Goal: Information Seeking & Learning: Learn about a topic

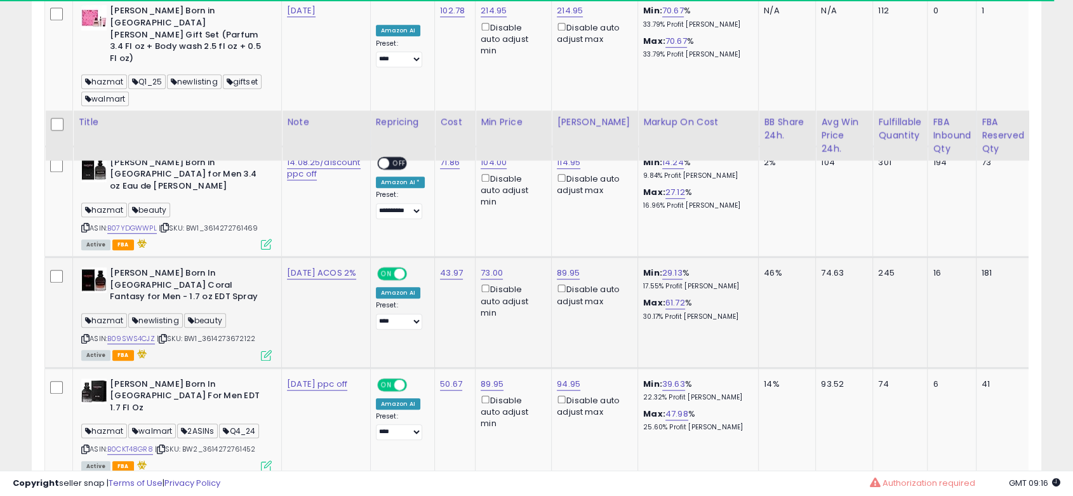
scroll to position [917, 0]
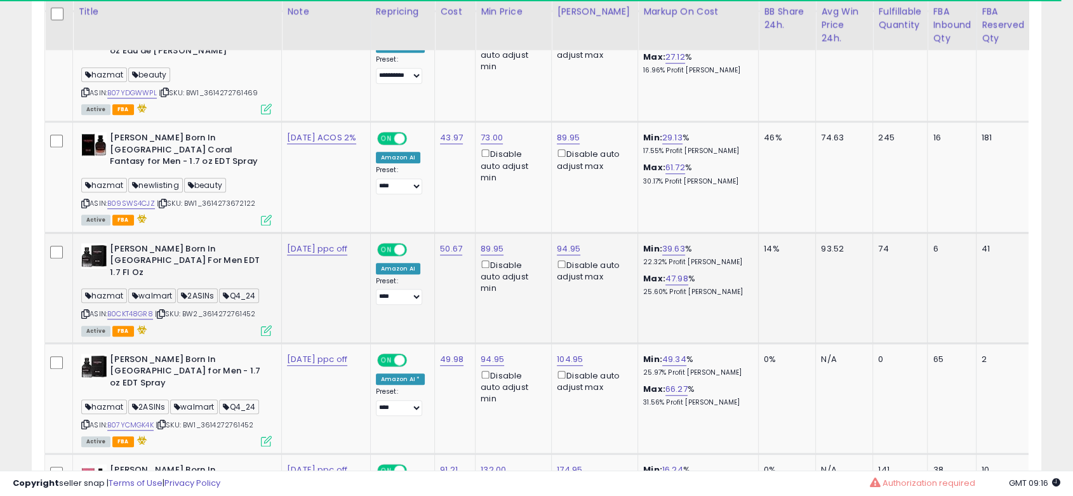
click at [88, 310] on icon at bounding box center [85, 313] width 8 height 7
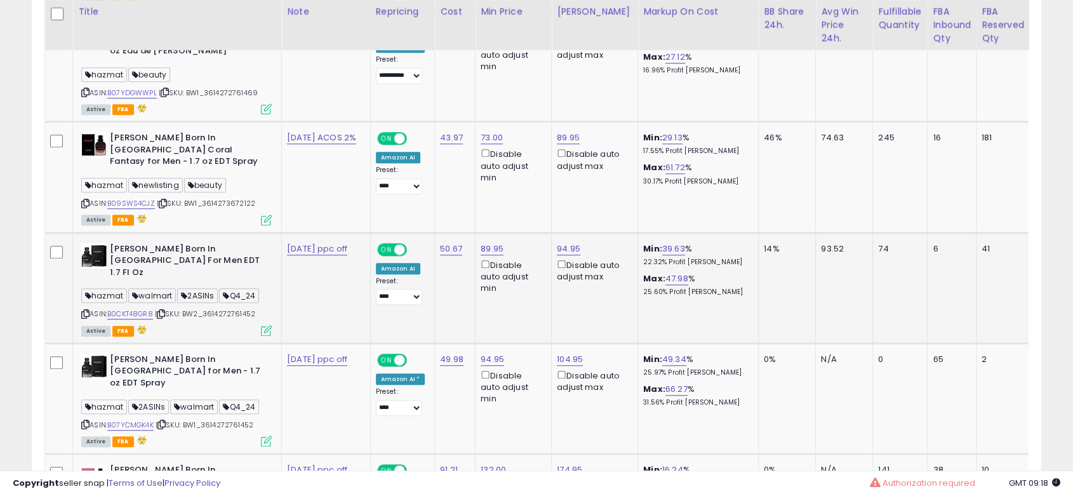
click at [213, 243] on b "[PERSON_NAME] Born In [GEOGRAPHIC_DATA] For Men EDT 1.7 Fl Oz" at bounding box center [187, 262] width 154 height 39
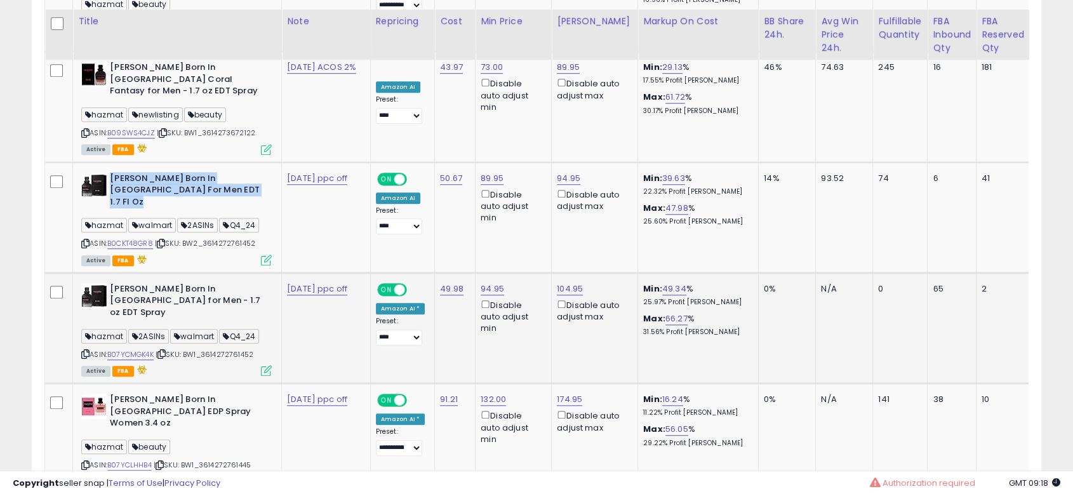
scroll to position [1128, 0]
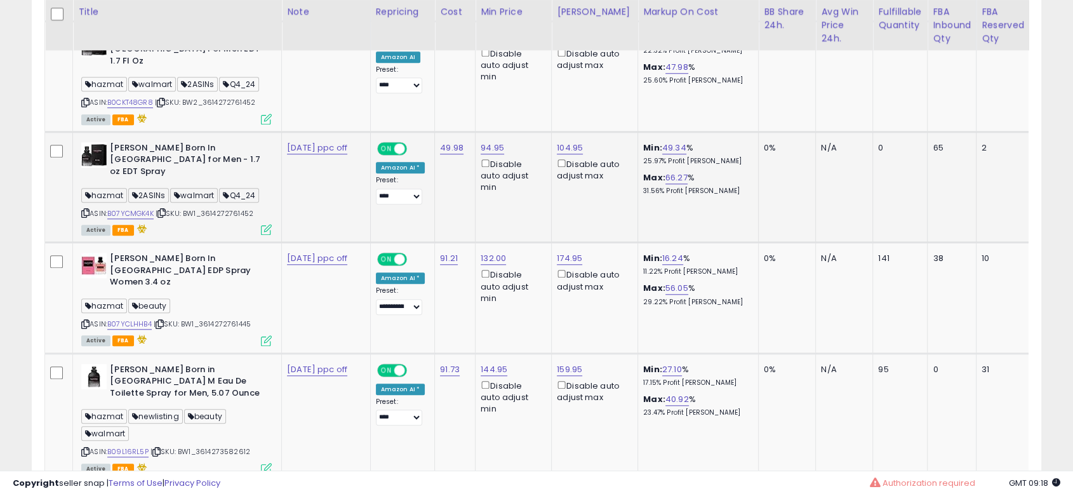
click at [84, 210] on icon at bounding box center [85, 213] width 8 height 7
click at [133, 253] on b "[PERSON_NAME] Born In [GEOGRAPHIC_DATA] EDP Spray Women 3.4 oz" at bounding box center [187, 272] width 154 height 39
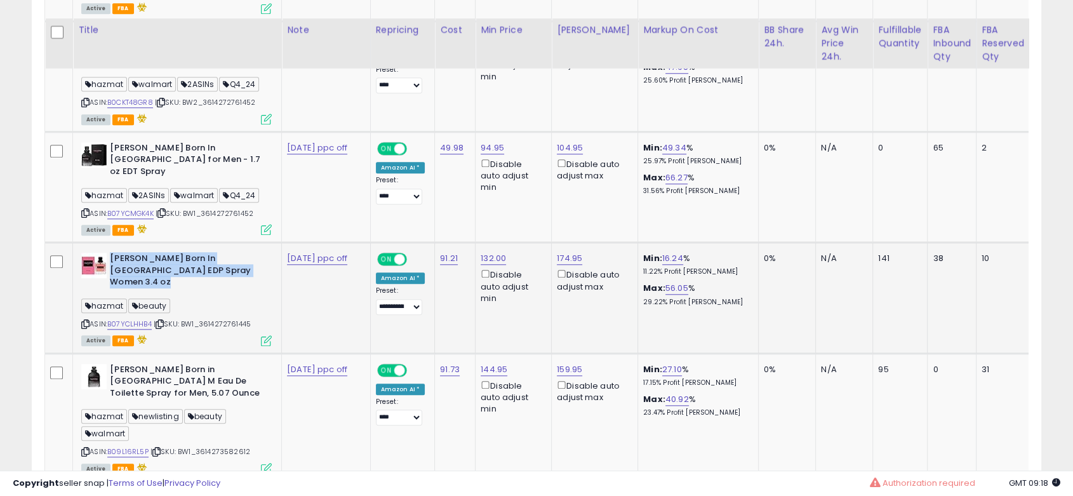
scroll to position [1199, 0]
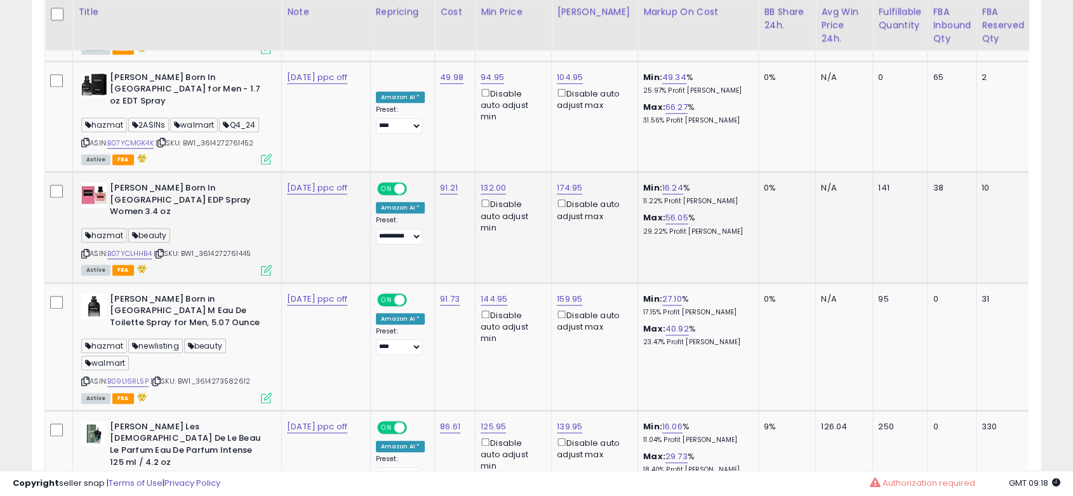
click at [85, 250] on icon at bounding box center [85, 253] width 8 height 7
click at [83, 182] on div "ASIN: B07YCLHHB4 | SKU: BW1_3614272761445 Active FBA" at bounding box center [176, 227] width 190 height 91
click at [85, 250] on icon at bounding box center [85, 253] width 8 height 7
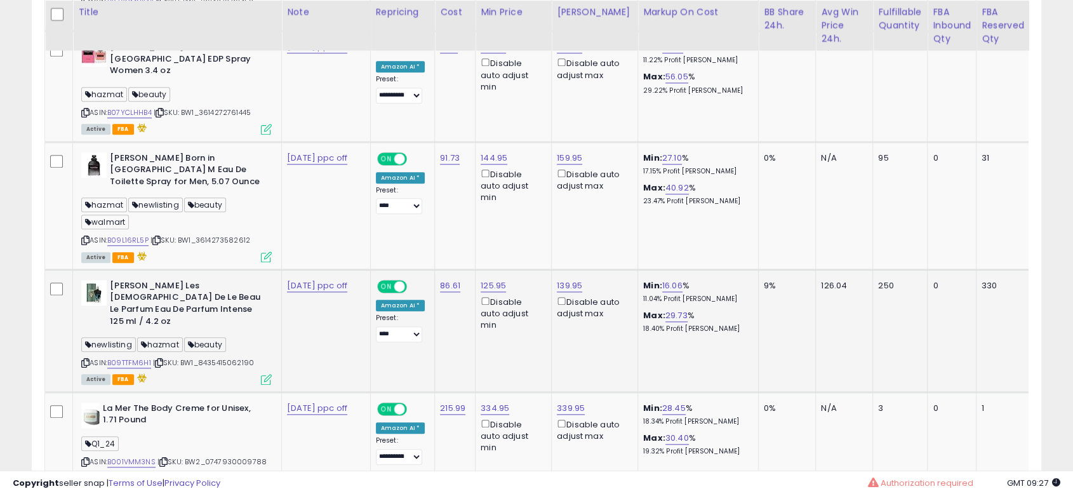
scroll to position [1340, 0]
click at [86, 236] on icon at bounding box center [85, 239] width 8 height 7
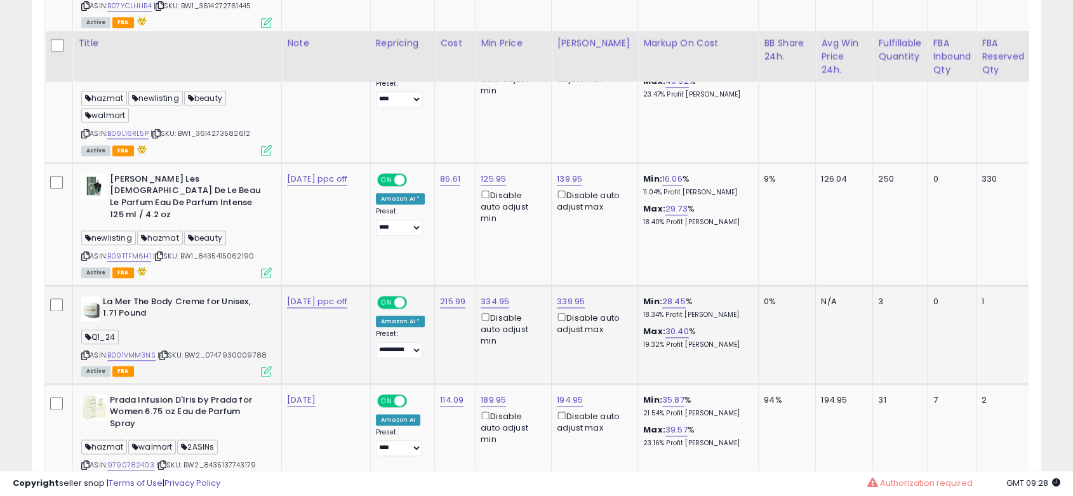
scroll to position [1481, 0]
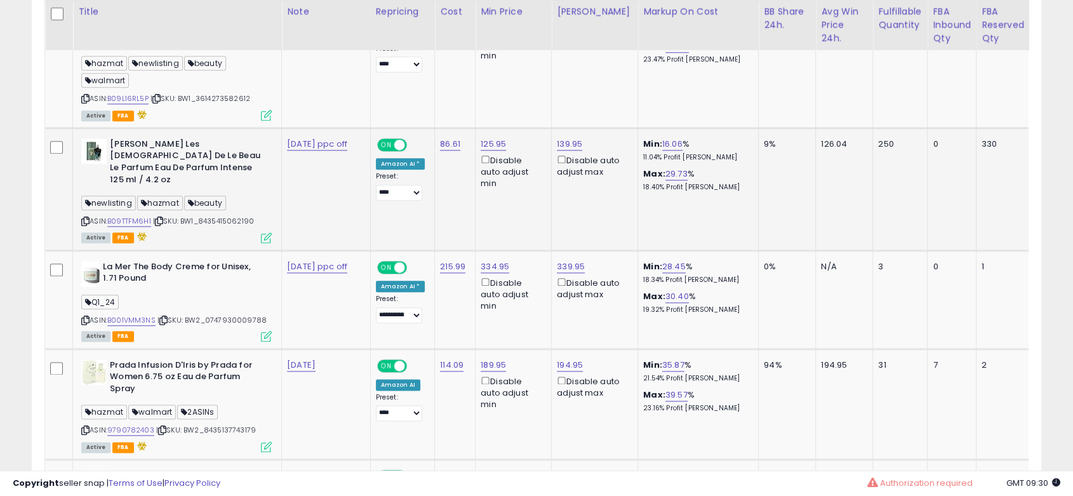
click at [86, 218] on icon at bounding box center [85, 221] width 8 height 7
click at [119, 261] on b "La Mer The Body Creme for Unisex, 1.71 Pound" at bounding box center [180, 274] width 154 height 27
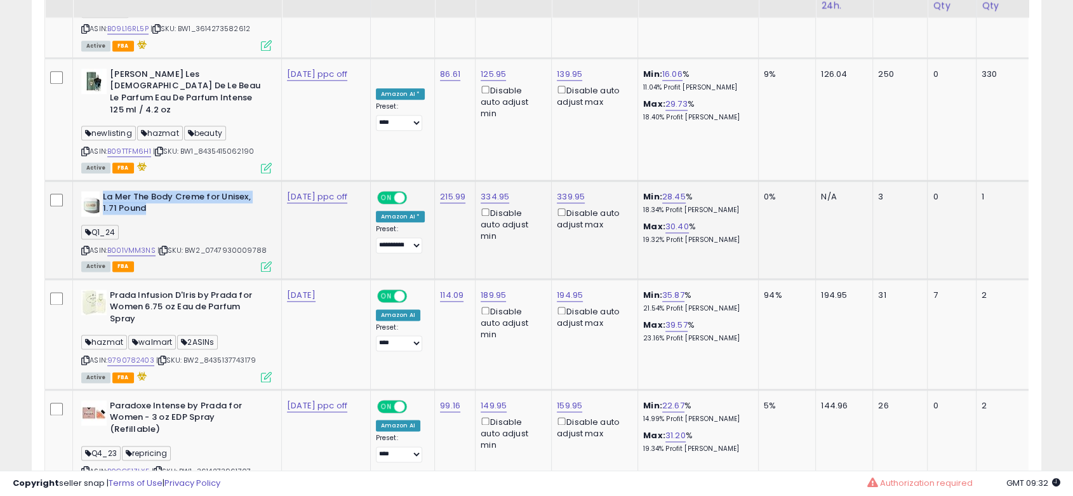
scroll to position [1552, 0]
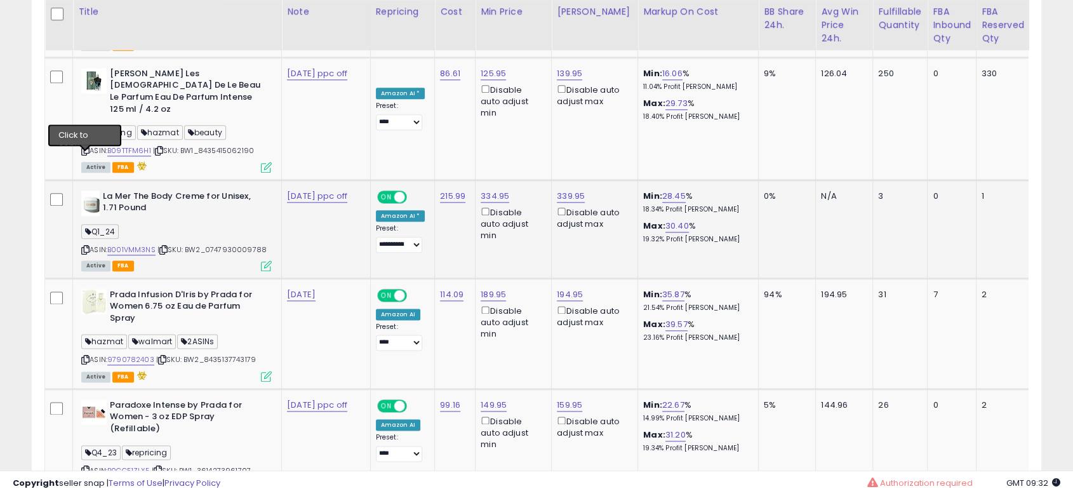
click at [83, 246] on icon at bounding box center [85, 249] width 8 height 7
click at [122, 289] on b "Prada Infusion D'Iris by Prada for Women 6.75 oz Eau de Parfum Spray" at bounding box center [187, 308] width 154 height 39
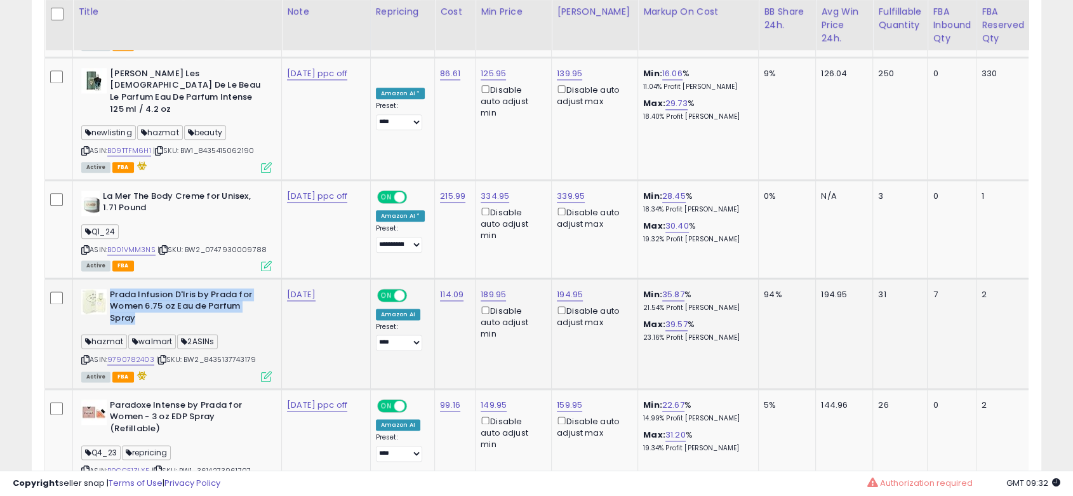
click at [122, 289] on b "Prada Infusion D'Iris by Prada for Women 6.75 oz Eau de Parfum Spray" at bounding box center [187, 308] width 154 height 39
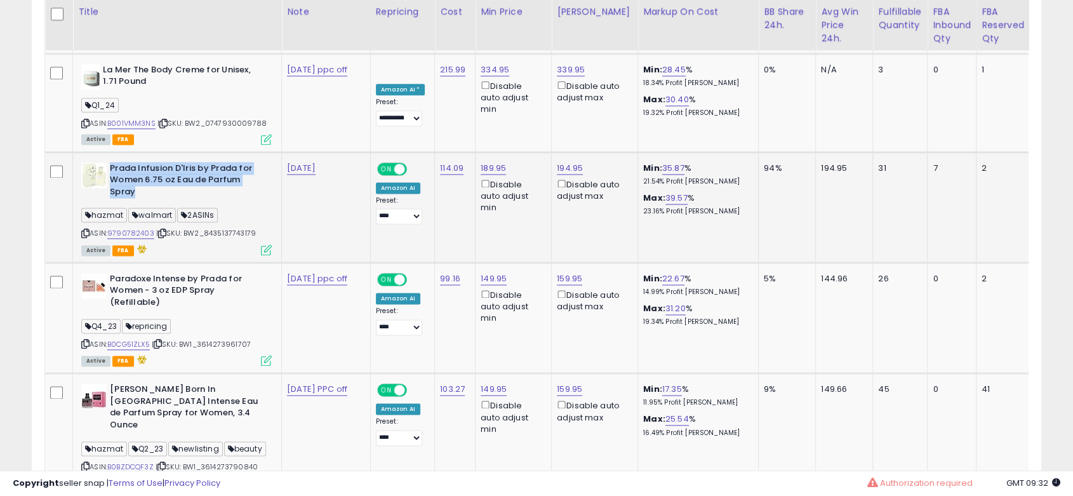
scroll to position [1693, 0]
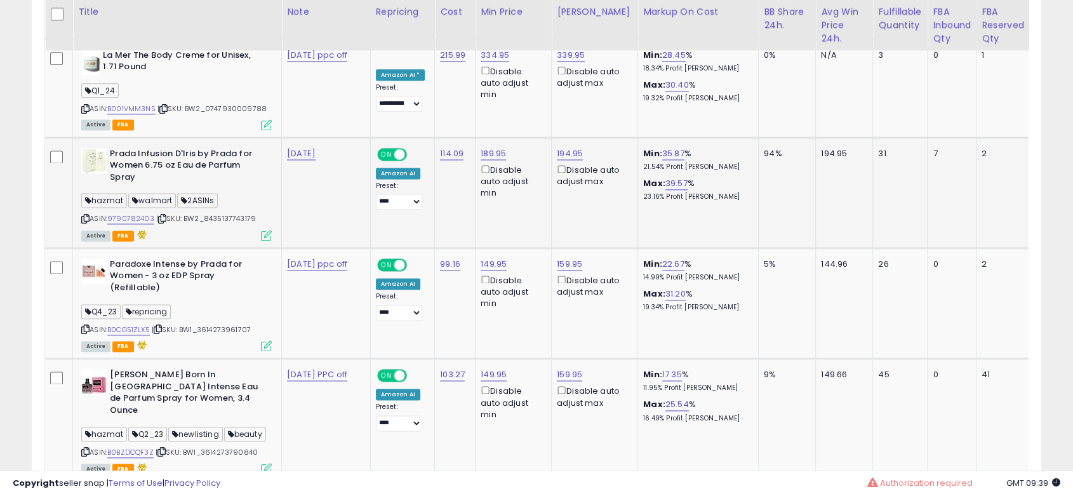
click at [86, 215] on icon at bounding box center [85, 218] width 8 height 7
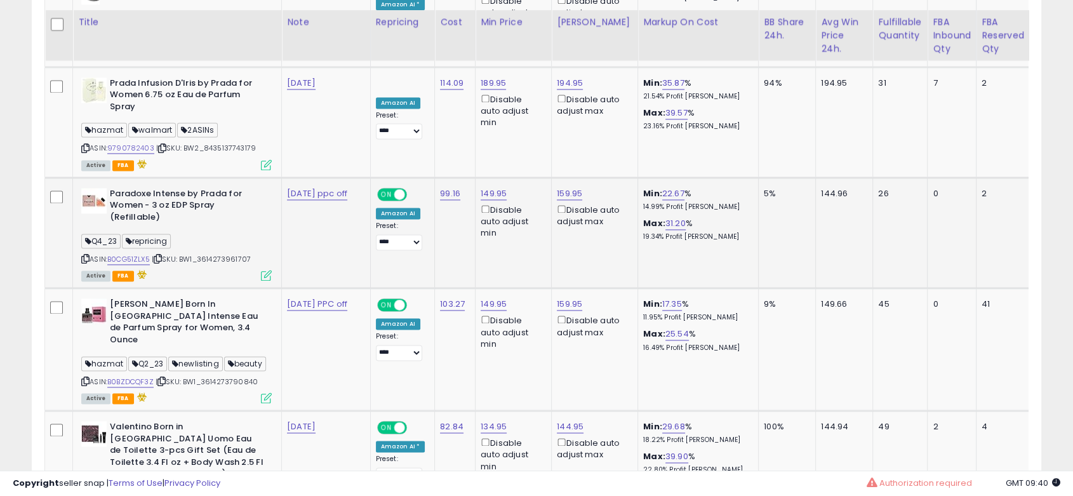
scroll to position [1834, 0]
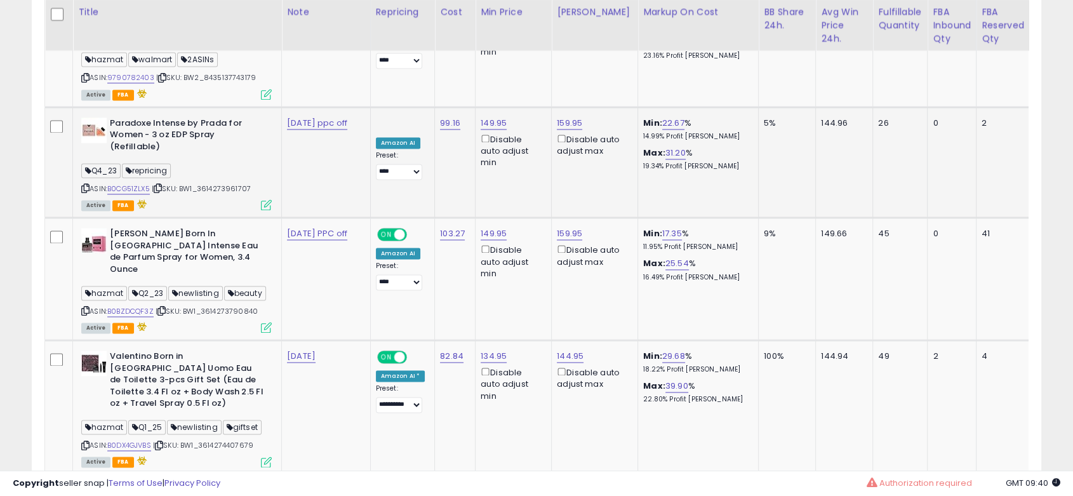
click at [83, 117] on div "ASIN: B0CG51ZLX5 | SKU: BW1_3614273961707 Active FBA" at bounding box center [176, 162] width 190 height 91
click at [88, 185] on icon at bounding box center [85, 188] width 8 height 7
click at [82, 307] on icon at bounding box center [85, 310] width 8 height 7
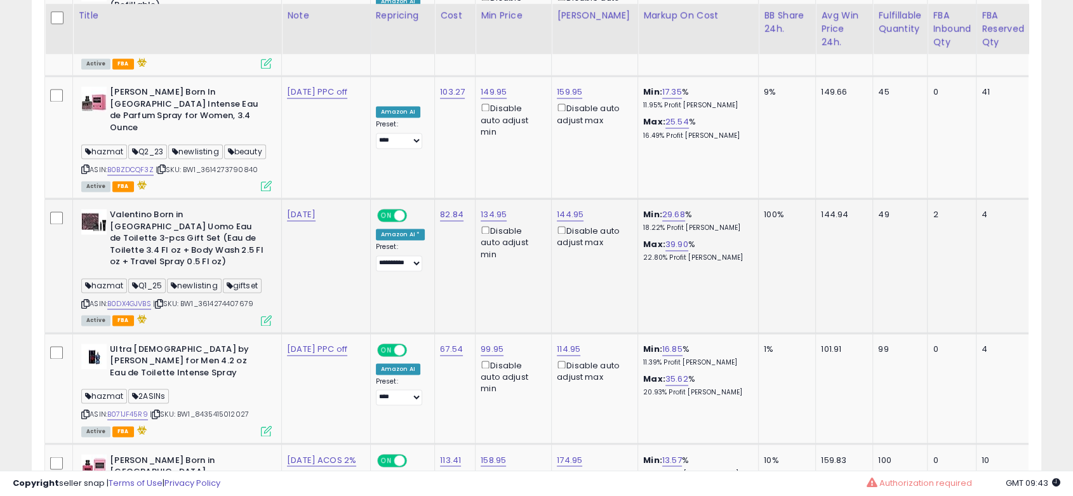
scroll to position [2046, 0]
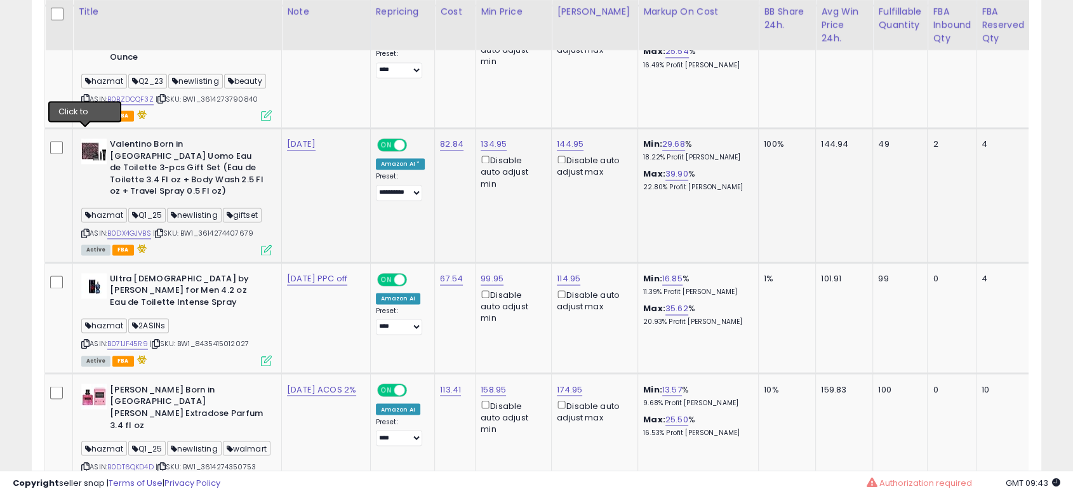
click at [82, 230] on icon at bounding box center [85, 233] width 8 height 7
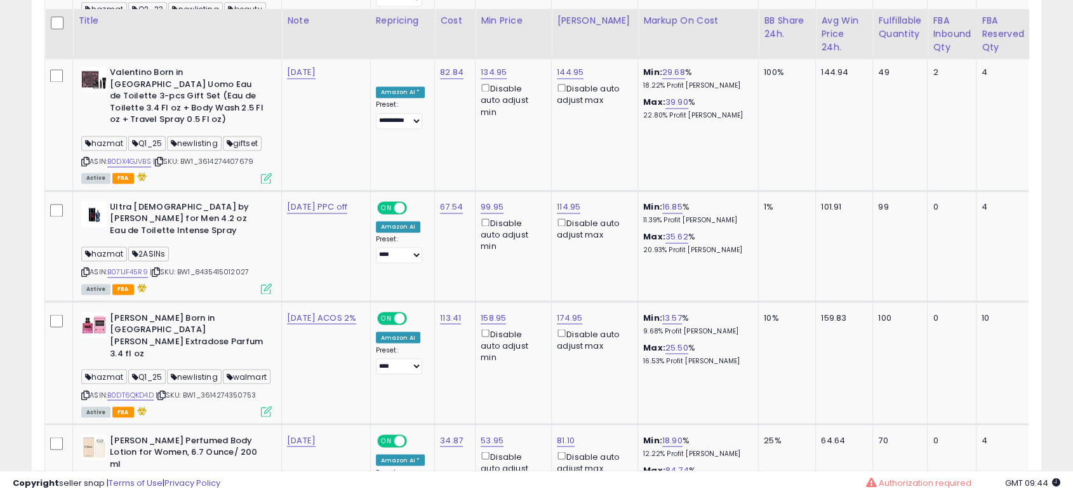
scroll to position [2186, 0]
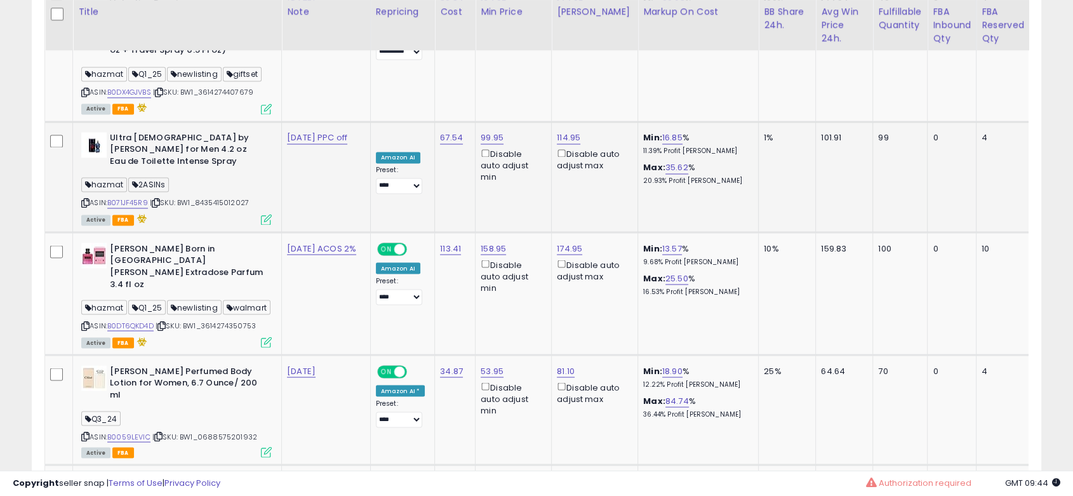
click at [81, 199] on icon at bounding box center [85, 202] width 8 height 7
click at [85, 322] on icon at bounding box center [85, 325] width 8 height 7
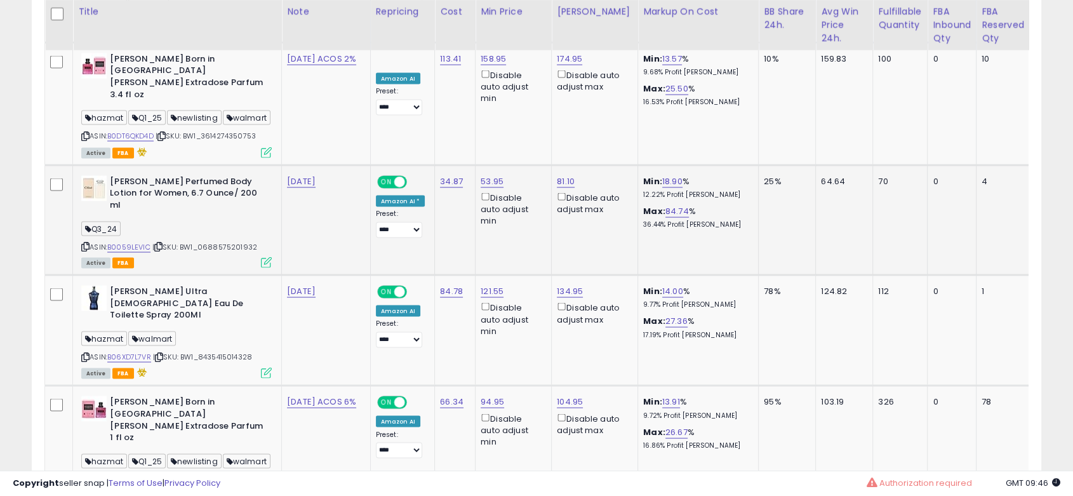
scroll to position [2398, 0]
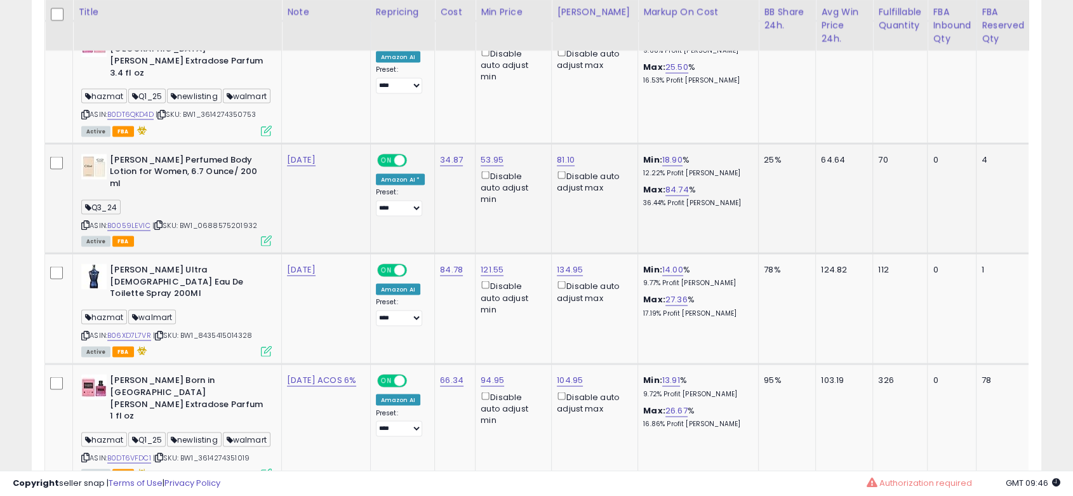
click at [84, 221] on icon at bounding box center [85, 224] width 8 height 7
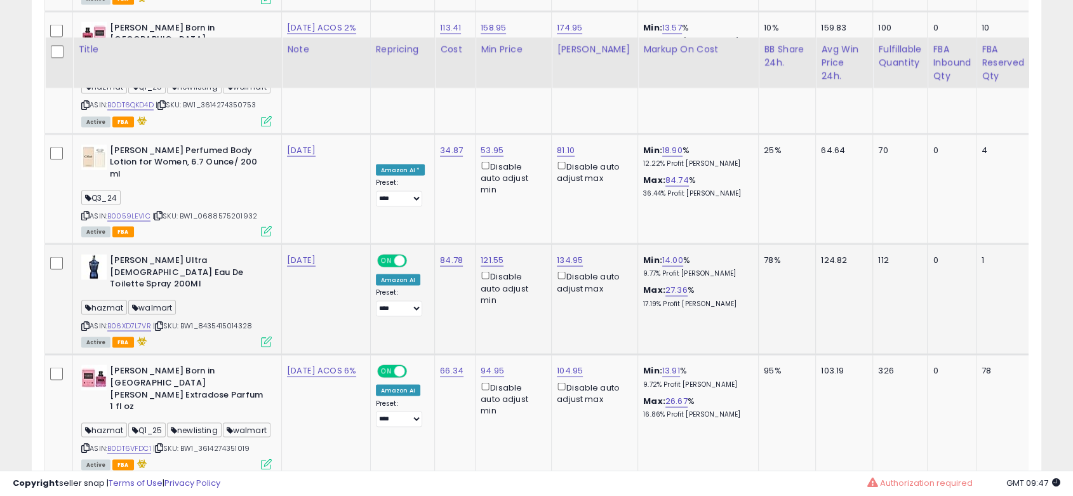
scroll to position [2539, 0]
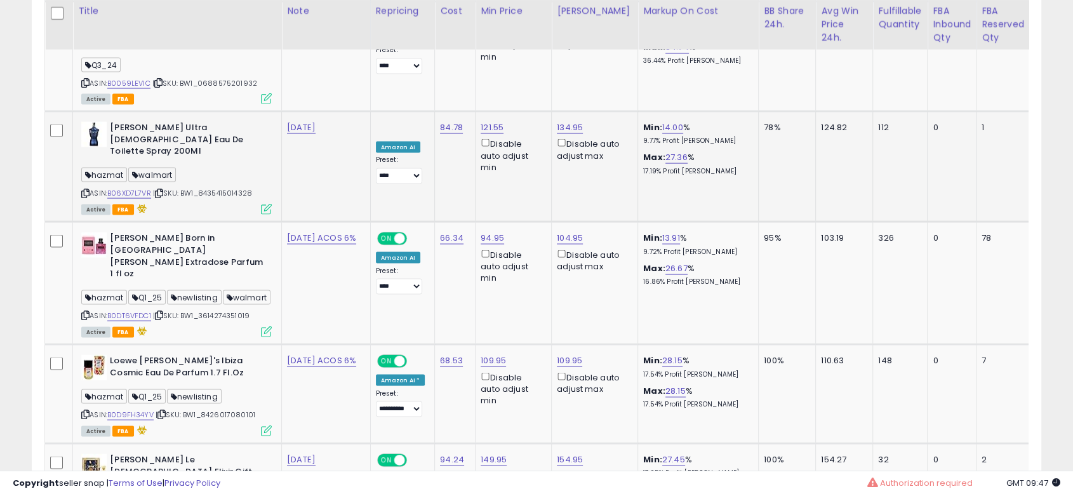
click at [83, 190] on icon at bounding box center [85, 193] width 8 height 7
click at [83, 312] on icon at bounding box center [85, 315] width 8 height 7
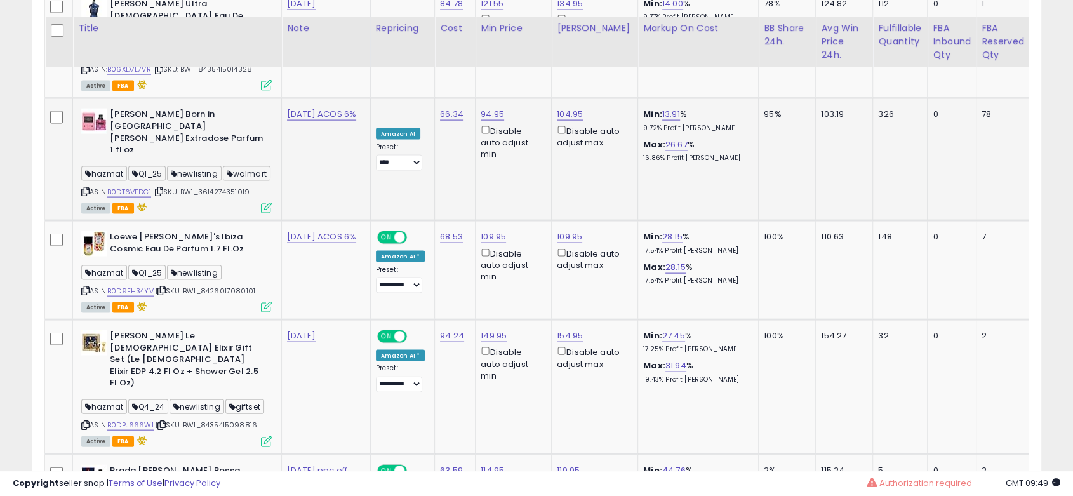
scroll to position [2680, 0]
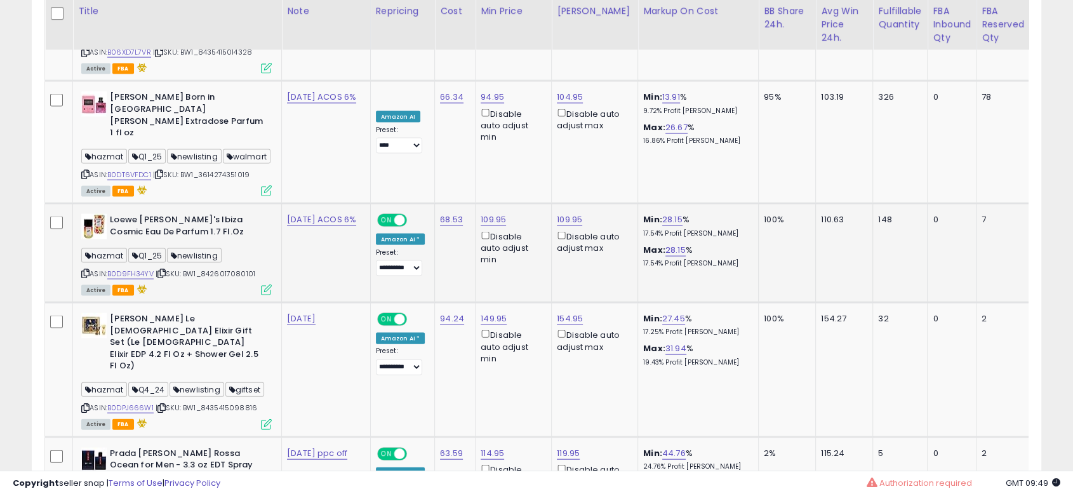
click at [84, 214] on div "ASIN: B0D9FH34YV | SKU: BW1_8426017080101 Active FBA" at bounding box center [176, 254] width 190 height 80
click at [86, 270] on icon at bounding box center [85, 273] width 8 height 7
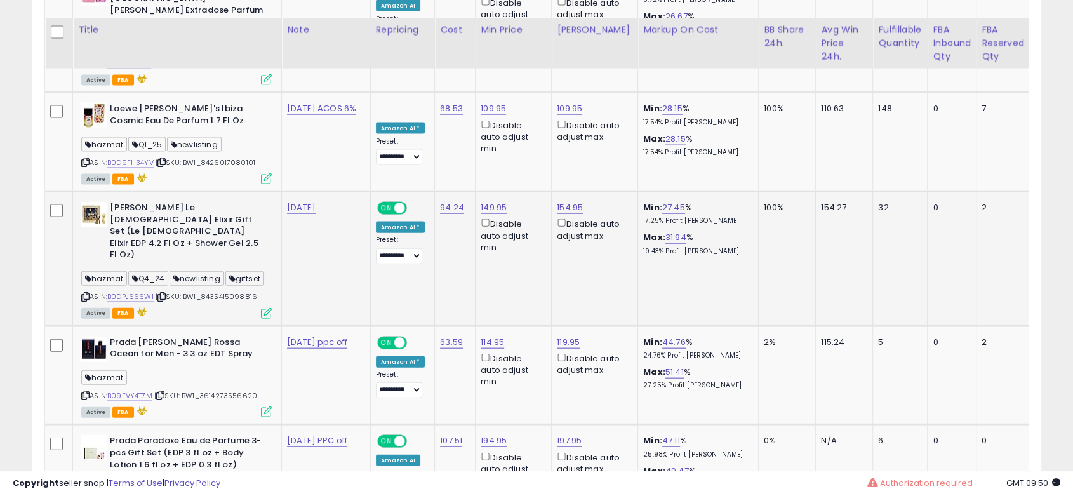
scroll to position [2821, 0]
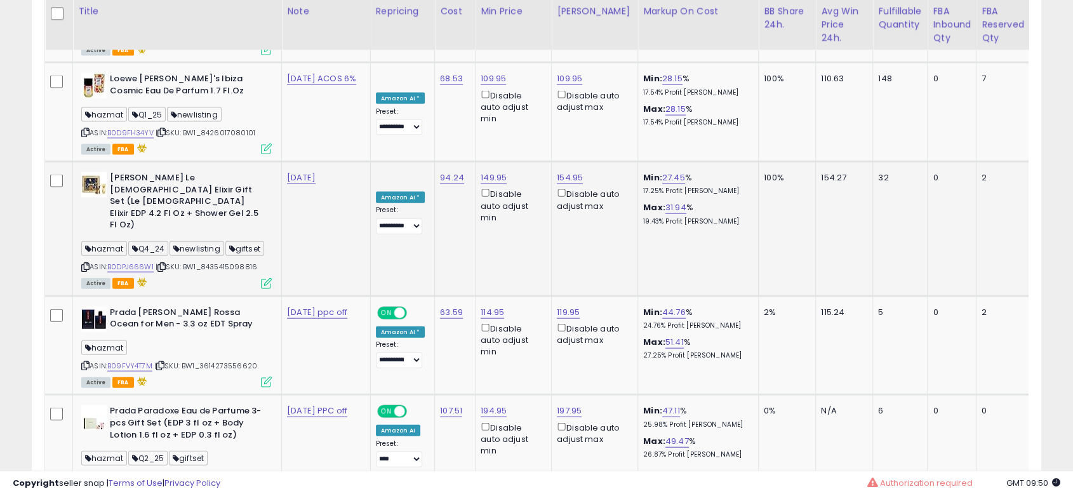
click at [88, 263] on icon at bounding box center [85, 266] width 8 height 7
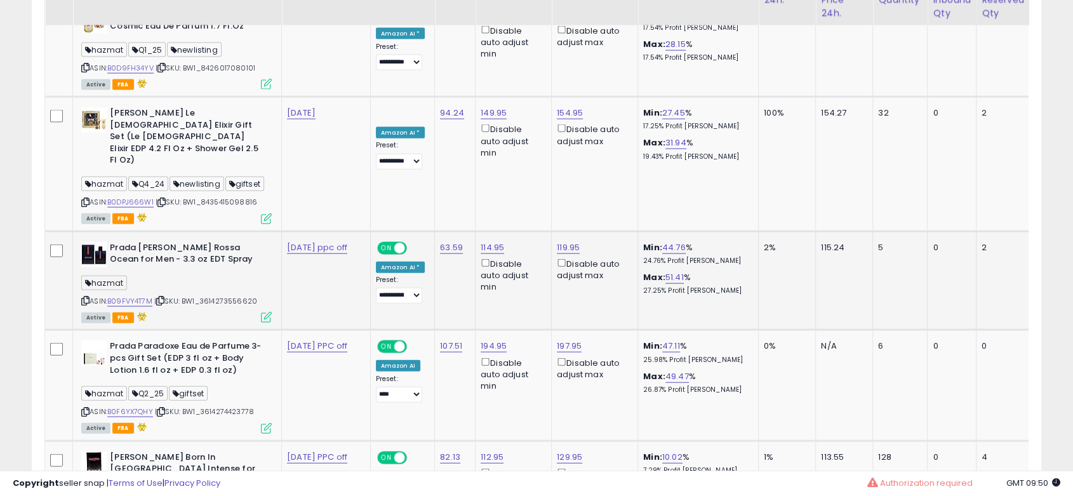
scroll to position [2892, 0]
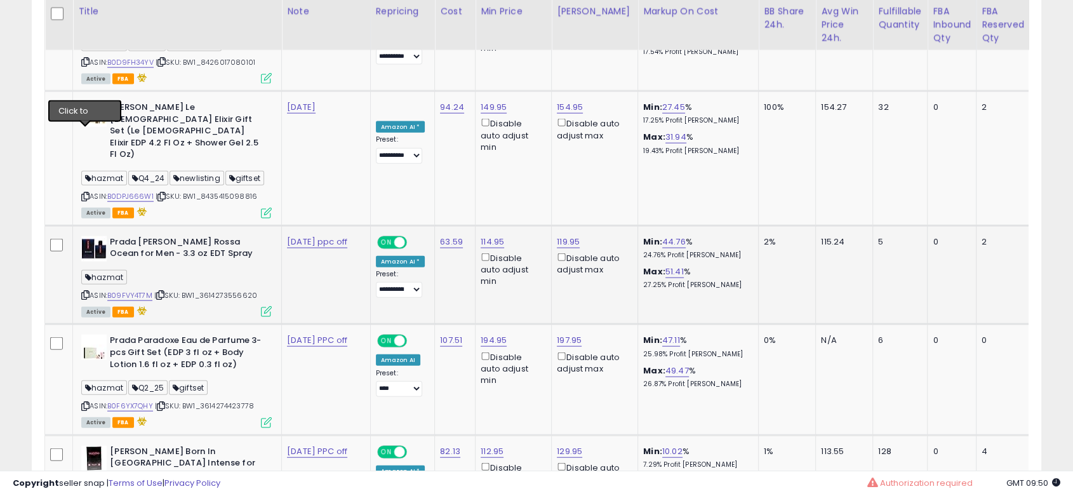
click at [87, 291] on icon at bounding box center [85, 294] width 8 height 7
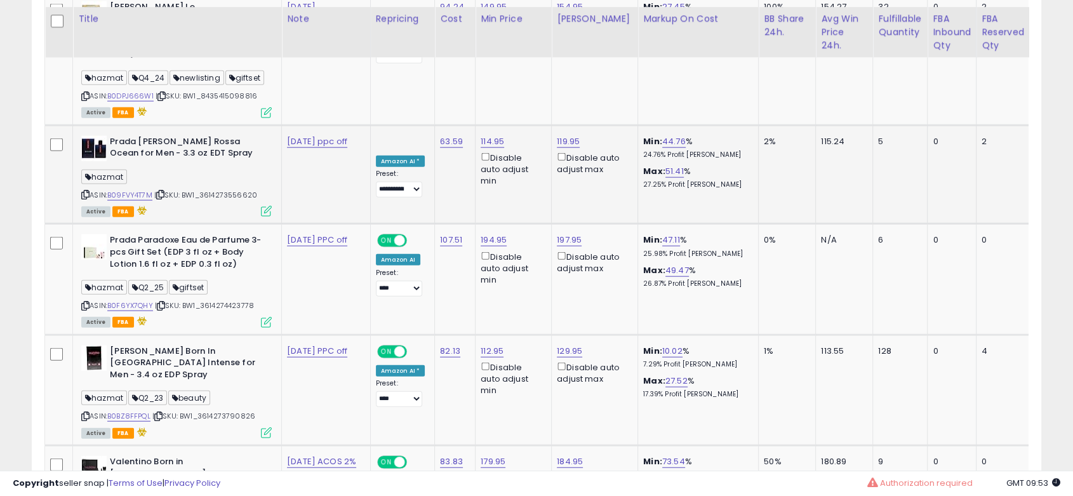
scroll to position [3000, 0]
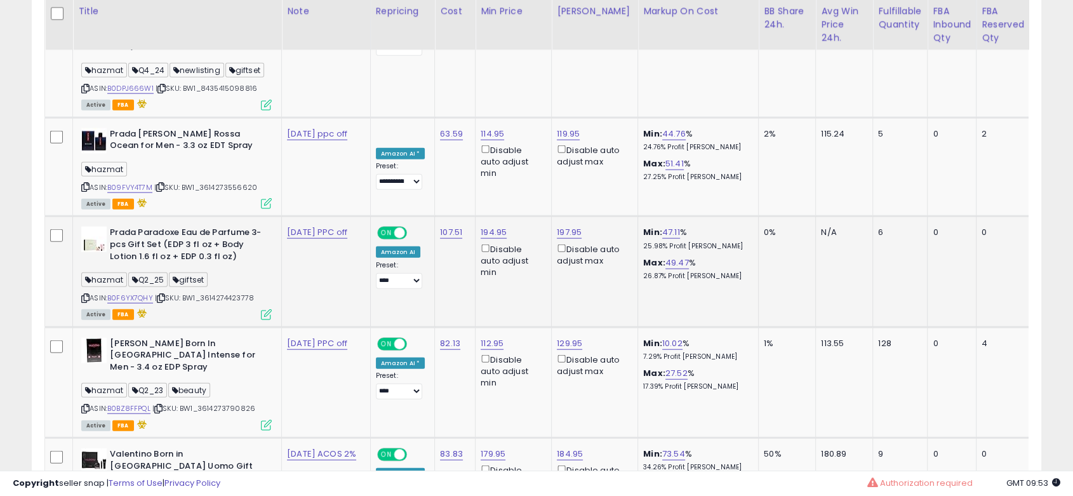
click at [88, 295] on icon at bounding box center [85, 298] width 8 height 7
click at [88, 405] on icon at bounding box center [85, 408] width 8 height 7
click at [91, 448] on div "ASIN: B0DJ7T1RX5 | SKU: BW1_3614274320732 Active FBA" at bounding box center [176, 499] width 190 height 103
